Goal: Check status: Check status

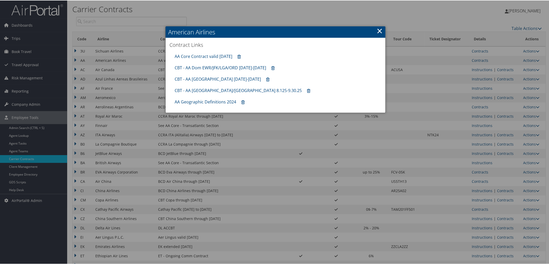
click at [500, 68] on div at bounding box center [275, 132] width 551 height 264
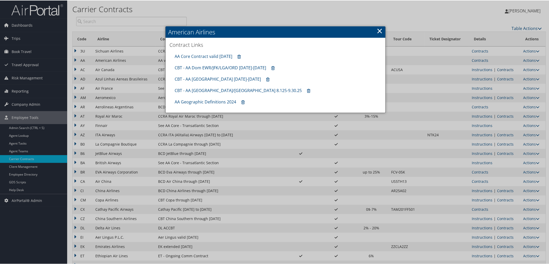
click at [502, 68] on link "Contracts" at bounding box center [505, 69] width 17 height 5
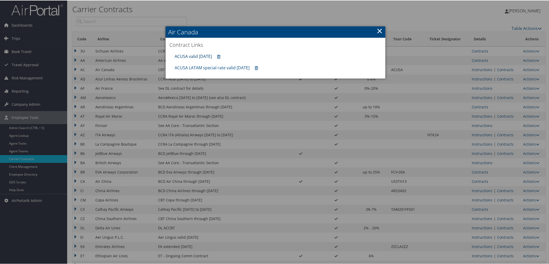
click at [199, 58] on link "ACUSA valid [DATE]" at bounding box center [193, 56] width 37 height 6
click at [510, 135] on div at bounding box center [275, 132] width 551 height 264
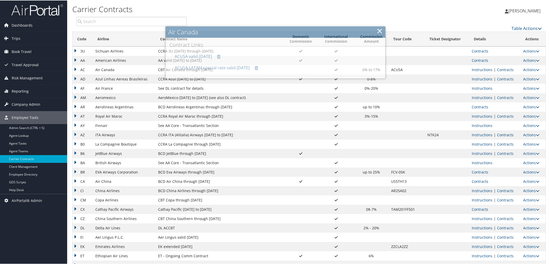
click at [508, 133] on link "Contracts" at bounding box center [505, 134] width 17 height 5
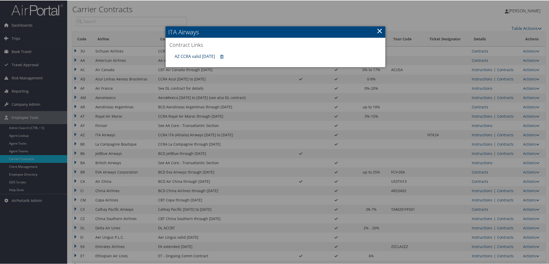
click at [186, 57] on link "AZ CCRA valid [DATE]" at bounding box center [195, 56] width 40 height 6
click at [502, 189] on div at bounding box center [275, 132] width 551 height 264
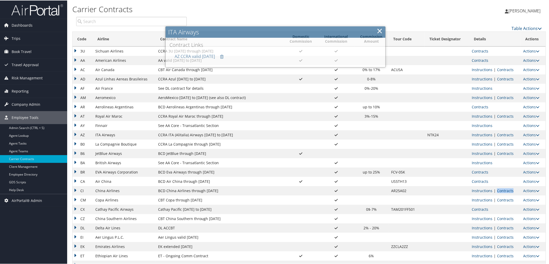
click at [502, 189] on link "Contracts" at bounding box center [505, 190] width 17 height 5
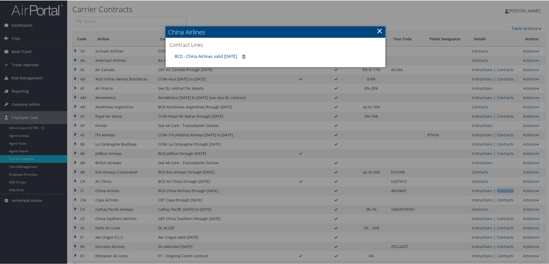
click at [207, 56] on link "BCD - China Airlines valid [DATE]" at bounding box center [206, 56] width 62 height 6
click at [476, 210] on div at bounding box center [275, 132] width 551 height 264
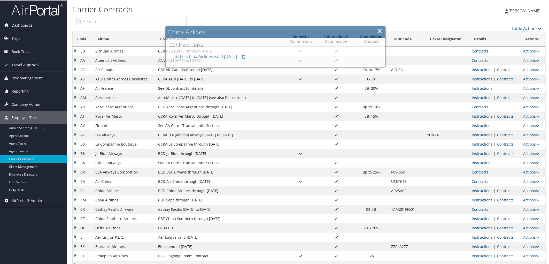
click at [477, 209] on link "Contracts" at bounding box center [480, 208] width 17 height 5
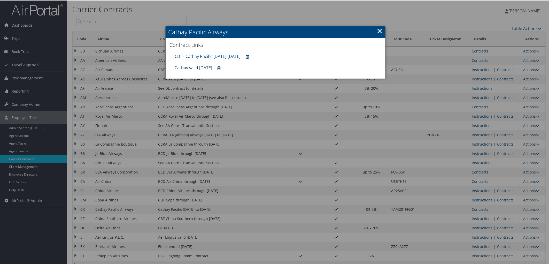
click at [193, 67] on link "Cathay valid [DATE]" at bounding box center [193, 67] width 37 height 6
click at [219, 68] on icon at bounding box center [218, 68] width 3 height 0
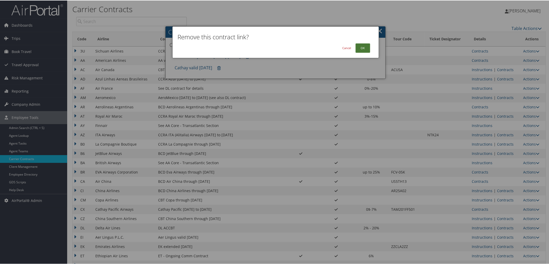
click at [365, 44] on button "OK" at bounding box center [363, 47] width 15 height 9
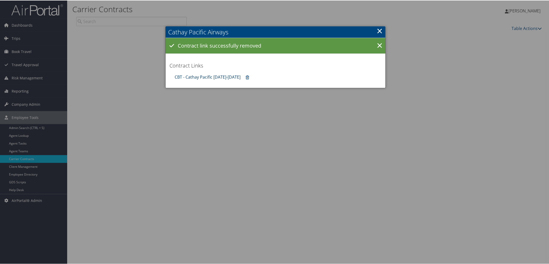
click at [217, 75] on link "CBT - Cathay Pacific [DATE]-[DATE]" at bounding box center [208, 77] width 66 height 6
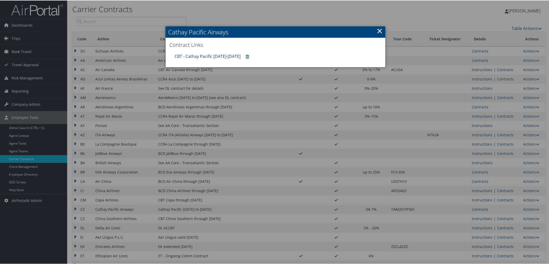
click at [505, 227] on div at bounding box center [275, 132] width 551 height 264
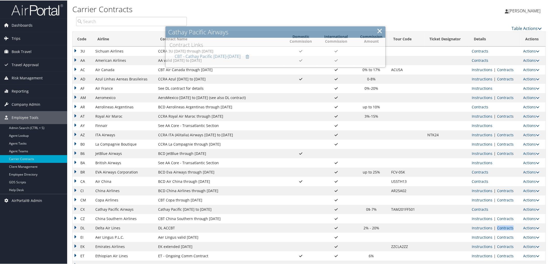
click at [505, 227] on link "Contracts" at bounding box center [505, 227] width 17 height 5
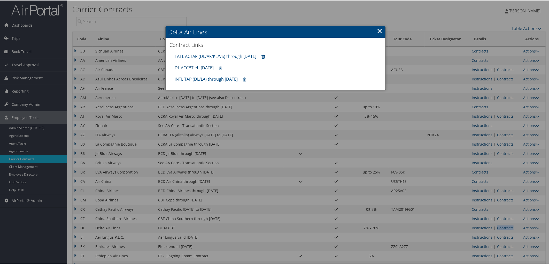
click at [190, 68] on link "DL ACCBT eff [DATE]" at bounding box center [194, 67] width 39 height 6
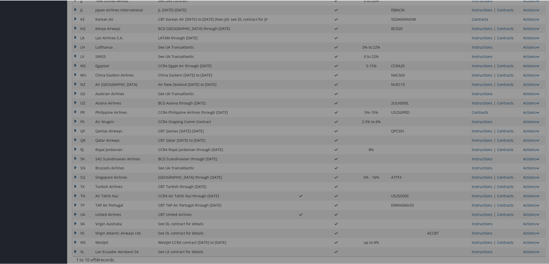
scroll to position [331, 0]
click at [497, 184] on div at bounding box center [275, 132] width 551 height 264
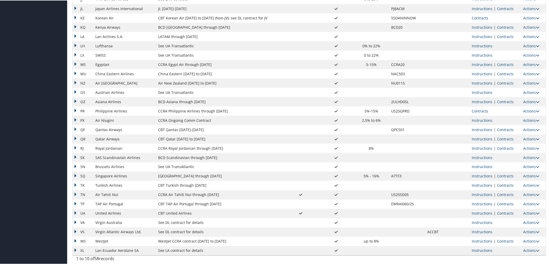
click at [498, 184] on link "Contracts" at bounding box center [505, 184] width 17 height 5
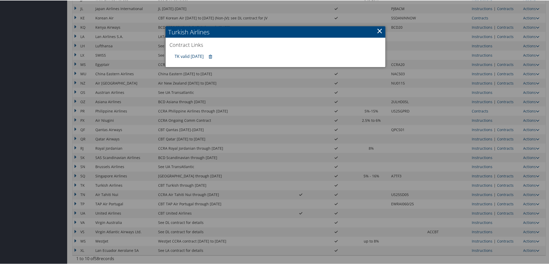
click at [181, 55] on link "TK valid [DATE]" at bounding box center [189, 56] width 29 height 6
click at [495, 193] on div at bounding box center [275, 132] width 551 height 264
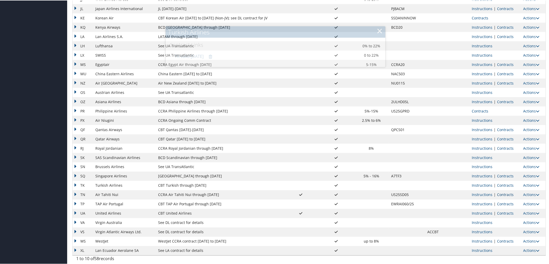
click at [498, 194] on link "Contracts" at bounding box center [505, 194] width 17 height 5
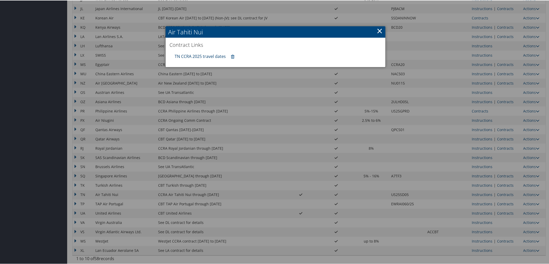
click at [203, 56] on link "TN CCRA 2025 travel dates" at bounding box center [200, 56] width 51 height 6
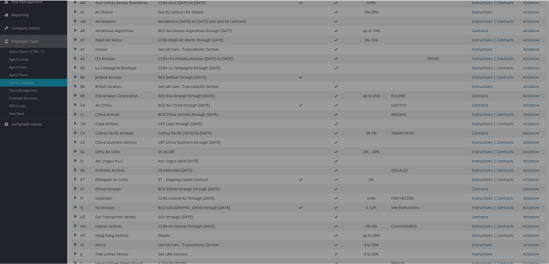
scroll to position [0, 0]
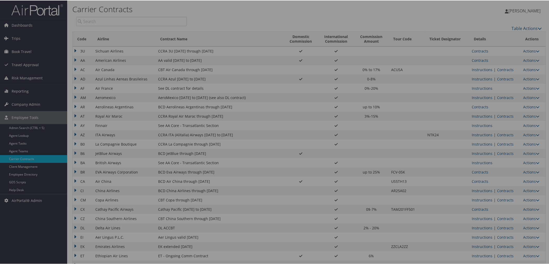
click at [24, 36] on div at bounding box center [275, 132] width 551 height 264
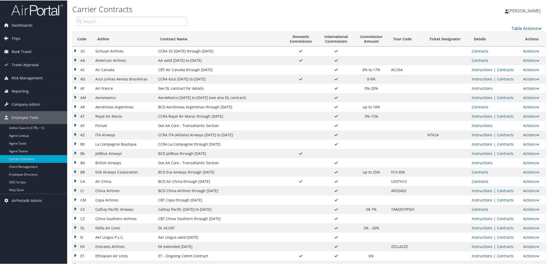
click at [25, 36] on link "Trips" at bounding box center [33, 38] width 67 height 13
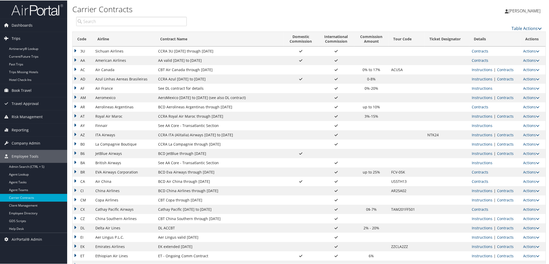
click at [24, 43] on link "Trips" at bounding box center [33, 38] width 67 height 13
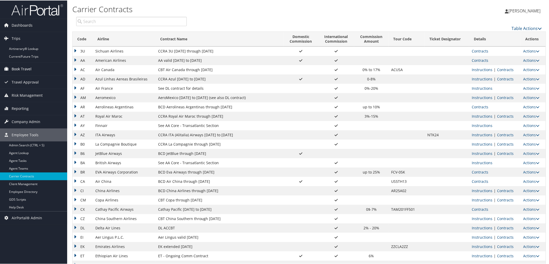
click at [24, 62] on span "Book Travel" at bounding box center [22, 68] width 20 height 13
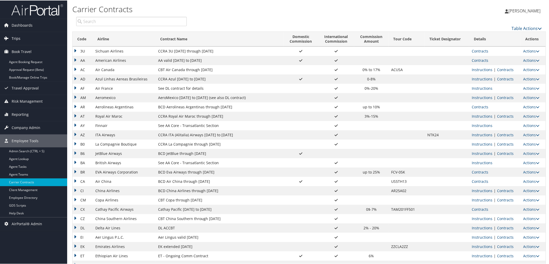
click at [19, 37] on span "Trips" at bounding box center [16, 38] width 9 height 13
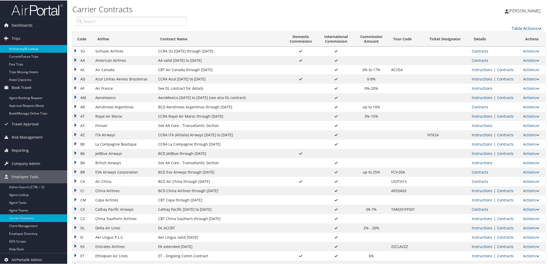
click at [23, 46] on link "Airtinerary® Lookup" at bounding box center [33, 48] width 67 height 8
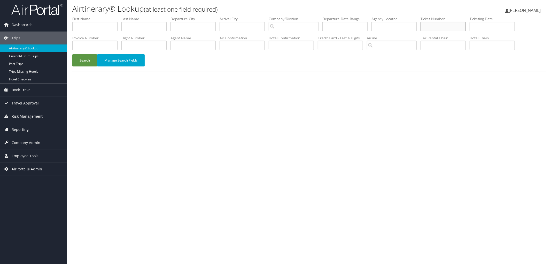
click at [450, 29] on input "text" at bounding box center [443, 27] width 45 height 10
paste input "0068998715785"
type input "0068998715785"
click at [83, 62] on button "Search" at bounding box center [84, 60] width 25 height 12
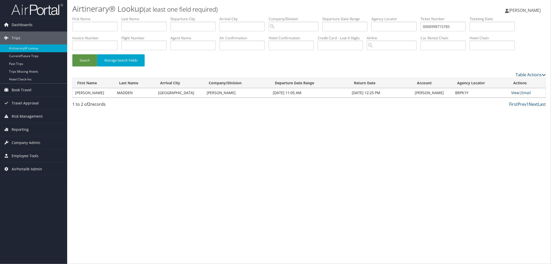
click at [512, 92] on link "View" at bounding box center [516, 92] width 8 height 5
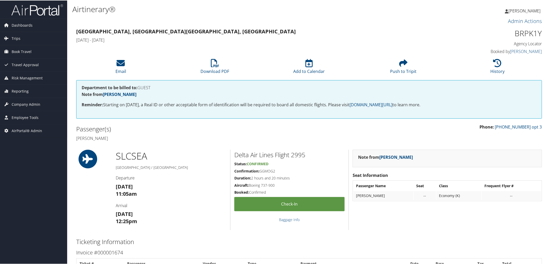
click at [524, 34] on h1 "BRPK1Y" at bounding box center [486, 32] width 111 height 11
copy h1 "BRPK1Y"
